Goal: Task Accomplishment & Management: Manage account settings

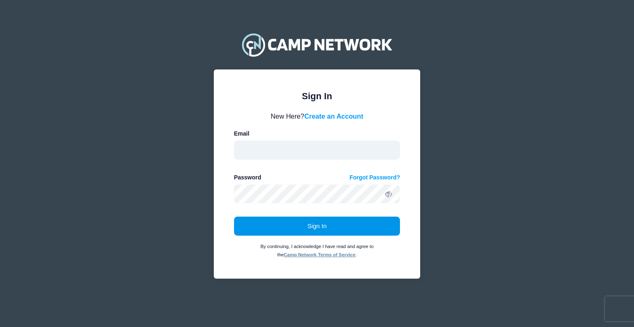
type input "[PERSON_NAME][EMAIL_ADDRESS][DOMAIN_NAME]"
click at [350, 224] on button "Sign In" at bounding box center [317, 225] width 166 height 19
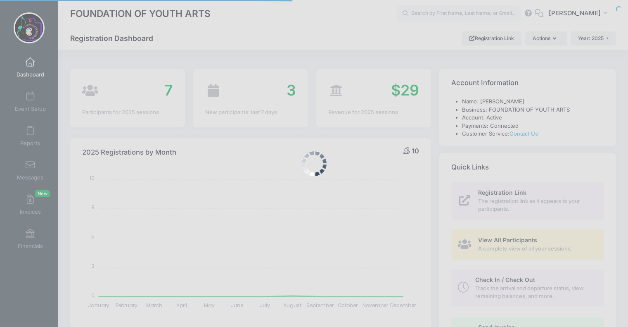
select select
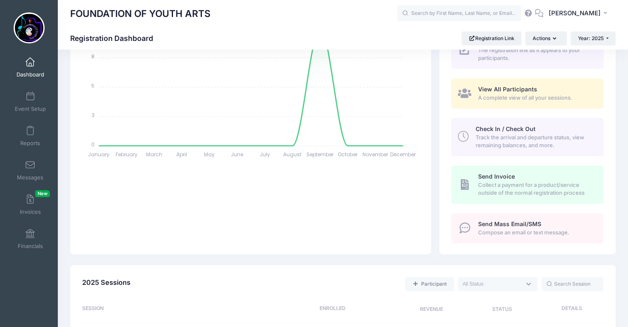
scroll to position [150, 0]
click at [521, 142] on span "Track the arrival and departure status, view remaining balances, and more." at bounding box center [534, 142] width 119 height 16
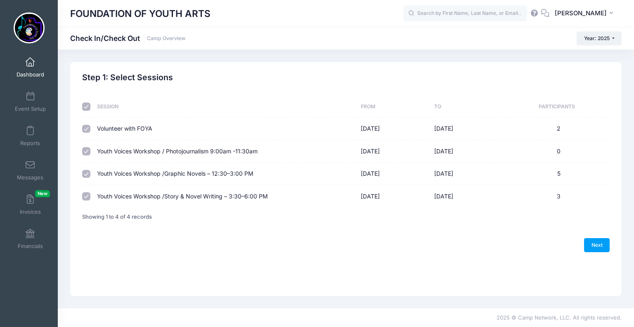
click at [88, 129] on input "checkbox" at bounding box center [86, 129] width 8 height 8
checkbox input "false"
click at [86, 152] on input "checkbox" at bounding box center [86, 151] width 8 height 8
checkbox input "false"
click at [598, 242] on link "Next" at bounding box center [597, 245] width 26 height 14
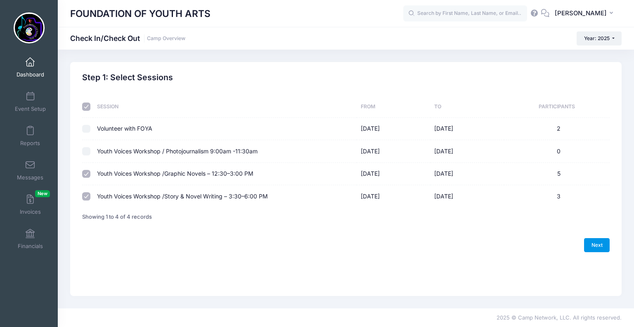
select select "10"
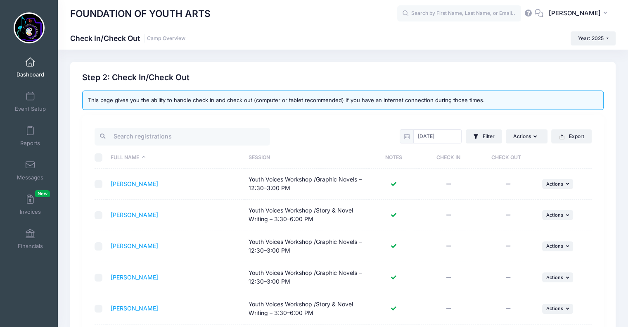
click at [449, 185] on icon at bounding box center [448, 183] width 7 height 5
click at [560, 183] on span "Actions" at bounding box center [554, 184] width 17 height 6
click at [513, 199] on link "Check In" at bounding box center [531, 202] width 75 height 16
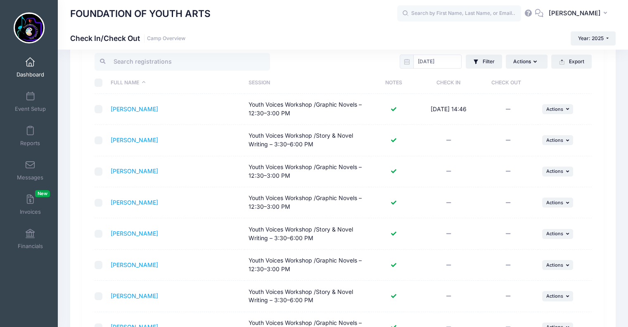
scroll to position [64, 0]
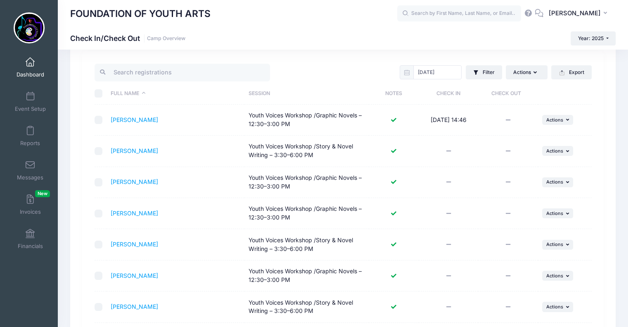
click at [579, 1] on div "FOUNDATION OF YOUTH ARTS JW" at bounding box center [343, 13] width 570 height 27
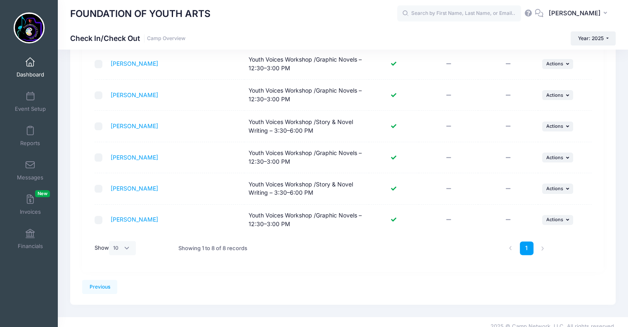
scroll to position [190, 0]
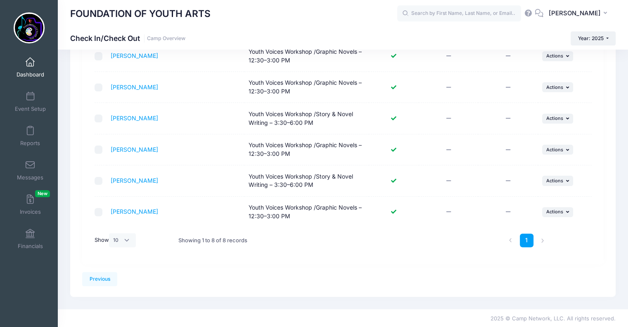
click at [447, 210] on icon at bounding box center [448, 211] width 7 height 5
click at [567, 210] on icon "button" at bounding box center [568, 211] width 5 height 5
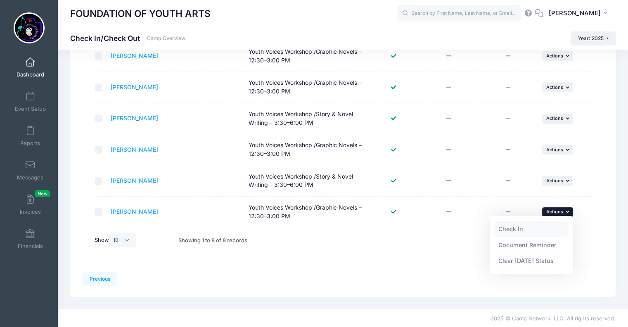
click at [506, 229] on link "Check In" at bounding box center [531, 229] width 75 height 16
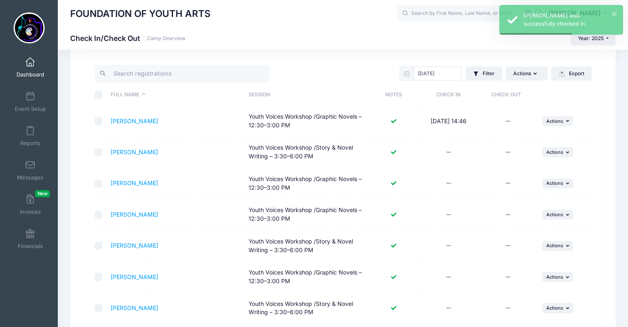
scroll to position [62, 0]
